Goal: Transaction & Acquisition: Book appointment/travel/reservation

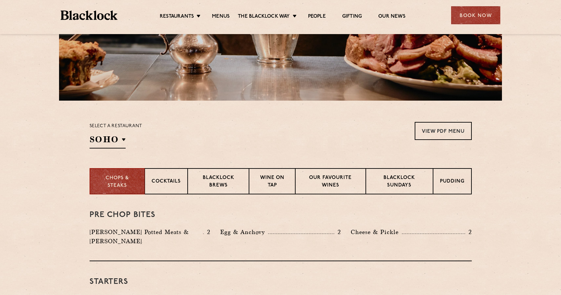
scroll to position [137, 0]
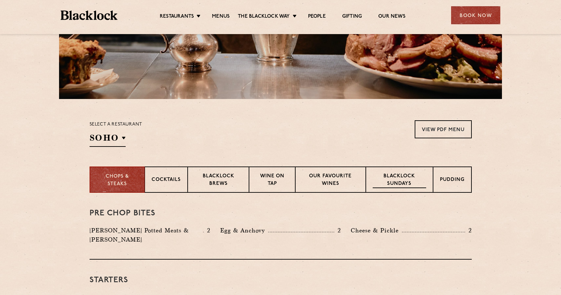
click at [406, 182] on p "Blacklock Sundays" at bounding box center [399, 180] width 53 height 15
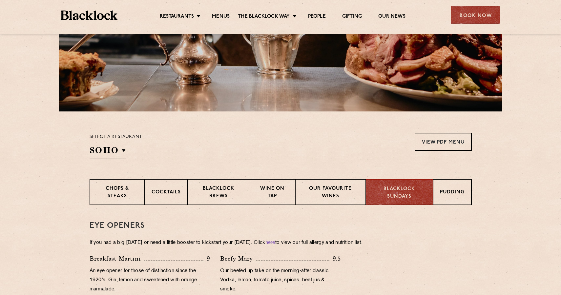
scroll to position [0, 0]
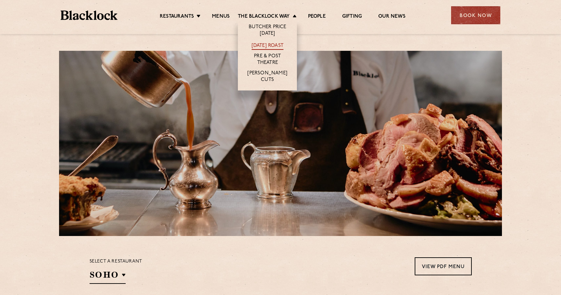
click at [262, 47] on link "[DATE] Roast" at bounding box center [268, 46] width 32 height 7
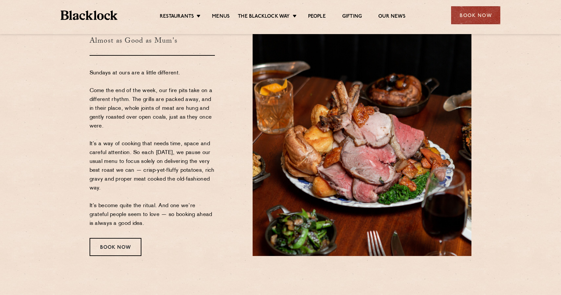
scroll to position [58, 0]
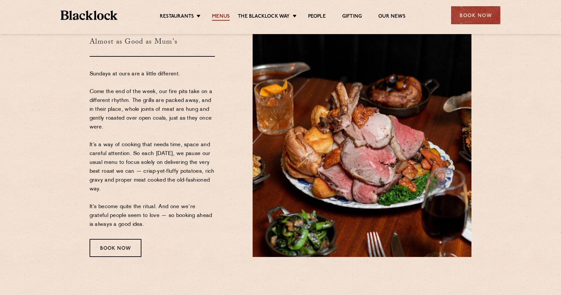
click at [221, 13] on link "Menus" at bounding box center [221, 16] width 18 height 7
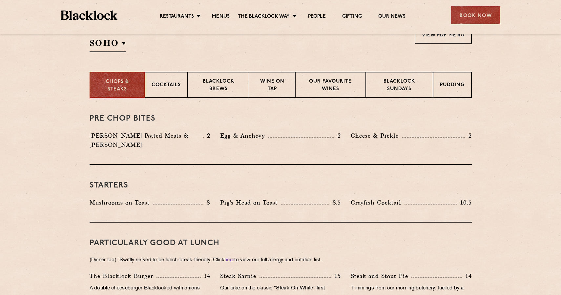
scroll to position [237, 0]
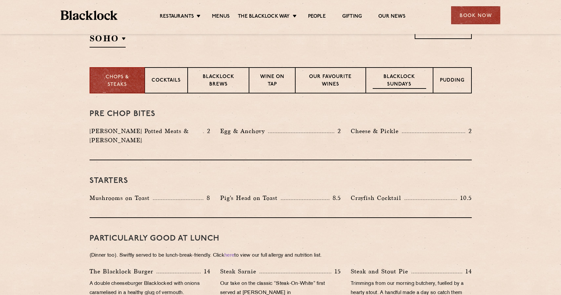
click at [396, 77] on p "Blacklock Sundays" at bounding box center [399, 81] width 53 height 15
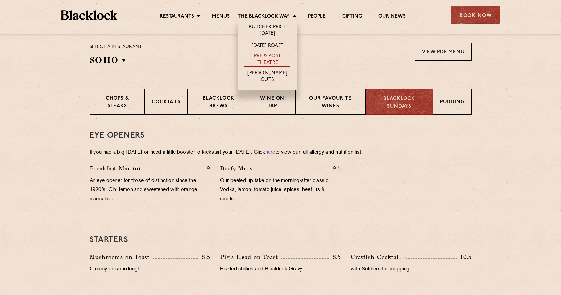
scroll to position [205, 0]
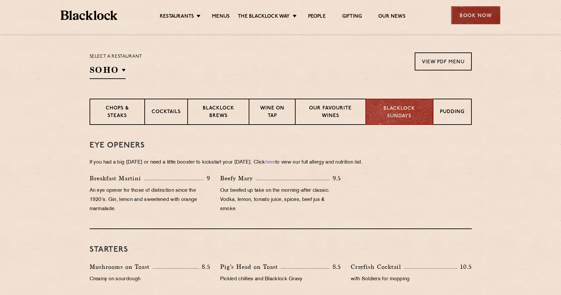
click at [473, 17] on div "Book Now" at bounding box center [475, 15] width 49 height 18
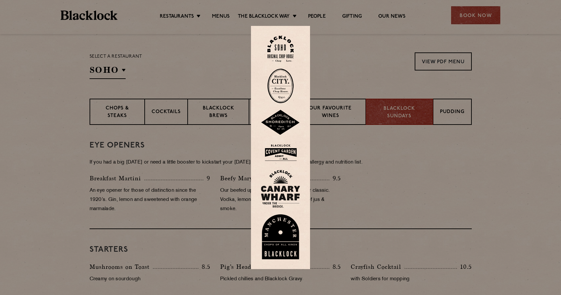
click at [275, 151] on img at bounding box center [280, 152] width 39 height 21
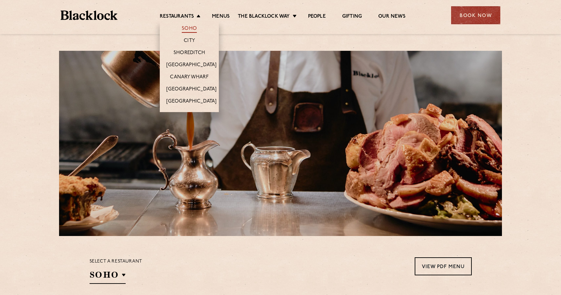
click at [184, 27] on link "Soho" at bounding box center [189, 29] width 15 height 7
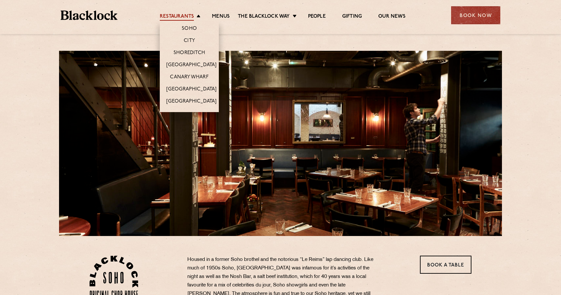
click at [182, 14] on link "Restaurants" at bounding box center [177, 16] width 34 height 7
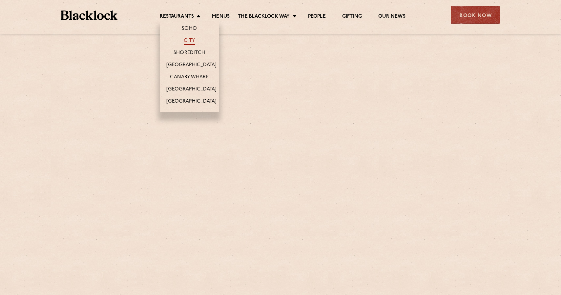
click at [186, 38] on link "City" at bounding box center [189, 41] width 11 height 7
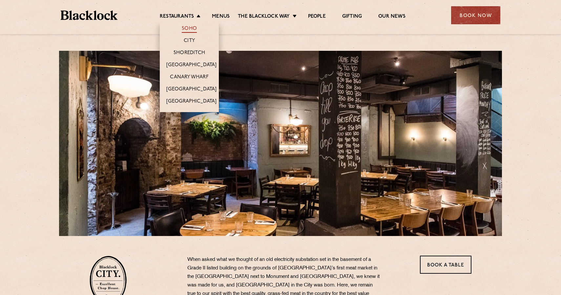
click at [188, 27] on link "Soho" at bounding box center [189, 29] width 15 height 7
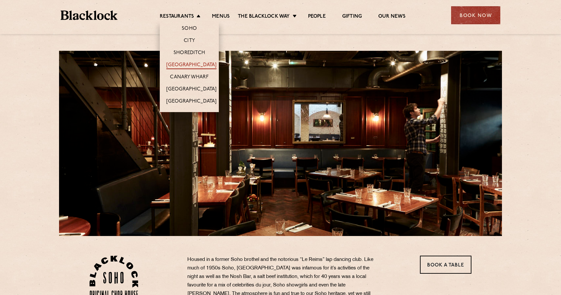
click at [183, 64] on link "[GEOGRAPHIC_DATA]" at bounding box center [191, 65] width 50 height 7
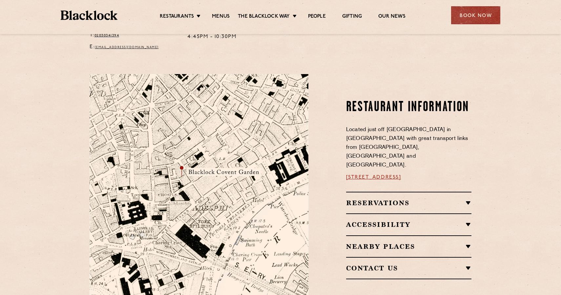
scroll to position [306, 0]
